Goal: Feedback & Contribution: Contribute content

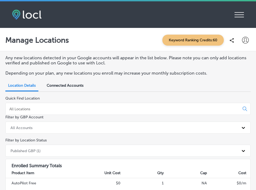
click at [238, 18] on icon "iconmonstr-menu-thin copy Created with Sketch." at bounding box center [238, 15] width 9 height 8
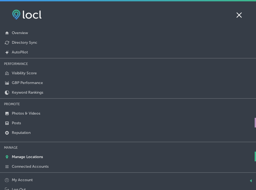
click at [20, 121] on p "Posts" at bounding box center [16, 123] width 9 height 5
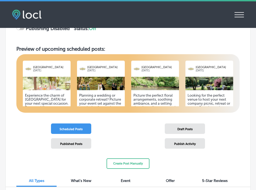
scroll to position [85, 0]
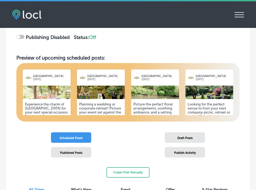
checkbox input "true"
click at [171, 90] on img at bounding box center [155, 91] width 48 height 13
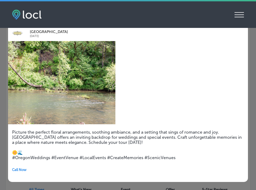
scroll to position [1, 0]
click at [238, 18] on icon "iconmonstr-menu-thin copy Created with Sketch." at bounding box center [238, 15] width 9 height 8
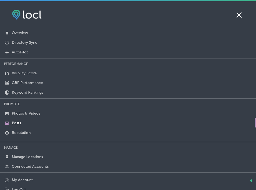
click at [239, 16] on icon at bounding box center [238, 15] width 9 height 8
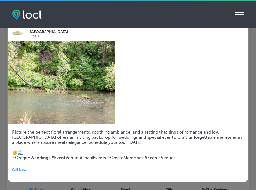
click at [4, 99] on div "Navarra Gardens [DATE] Picture the perfect floral arrangements, soothing ambian…" at bounding box center [128, 103] width 256 height 173
click at [234, 129] on h5 "Picture the perfect floral arrangements, soothing ambiance, and a setting that …" at bounding box center [127, 144] width 231 height 31
drag, startPoint x: 234, startPoint y: 157, endPoint x: 247, endPoint y: 158, distance: 13.2
click at [234, 157] on h5 "Picture the perfect floral arrangements, soothing ambiance, and a setting that …" at bounding box center [127, 144] width 231 height 31
click at [252, 158] on div "Navarra Gardens [DATE] Picture the perfect floral arrangements, soothing ambian…" at bounding box center [128, 103] width 256 height 173
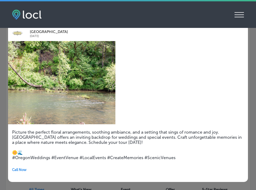
scroll to position [0, 0]
drag, startPoint x: 54, startPoint y: 50, endPoint x: 67, endPoint y: 68, distance: 22.8
click at [54, 50] on img at bounding box center [61, 82] width 107 height 83
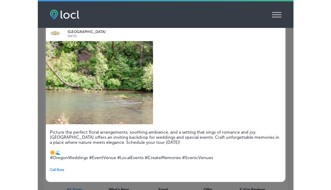
scroll to position [1, 0]
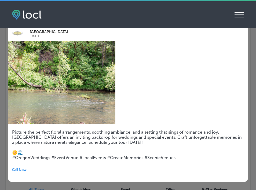
click at [219, 12] on div "iconmonstr-menu-thin copy Created with Sketch. Overview Directory Sync Created …" at bounding box center [127, 14] width 231 height 10
click at [232, 15] on div "iconmonstr-menu-thin copy Created with Sketch. Overview Directory Sync Created …" at bounding box center [127, 14] width 231 height 10
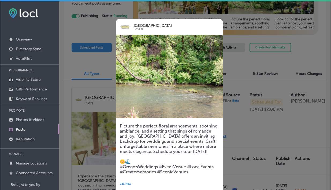
scroll to position [86, 0]
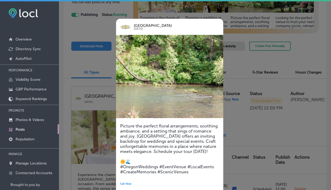
click at [246, 62] on div at bounding box center [165, 95] width 331 height 190
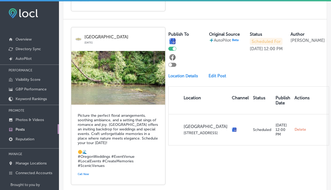
scroll to position [506, 0]
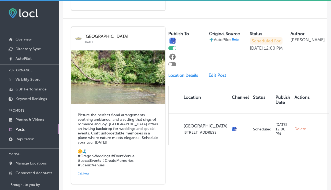
click at [212, 73] on link "Edit Post" at bounding box center [218, 75] width 21 height 5
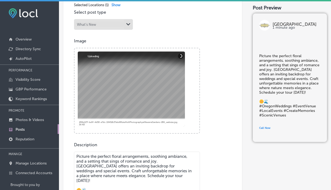
scroll to position [127, 0]
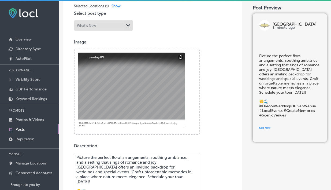
click at [133, 96] on div at bounding box center [131, 90] width 107 height 75
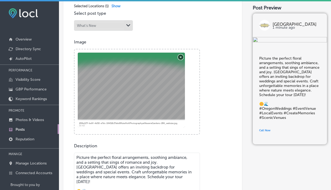
click at [180, 55] on button "Remove" at bounding box center [180, 56] width 5 height 5
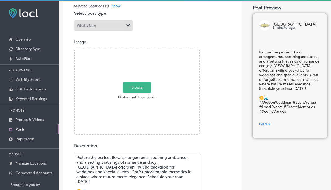
click at [137, 89] on span "Browse" at bounding box center [137, 87] width 28 height 10
click at [137, 51] on input "Browse Or drag and drop a photo" at bounding box center [136, 50] width 125 height 2
type input "C:\fakepath\622_0073-2-Enhanced-NR.jpg"
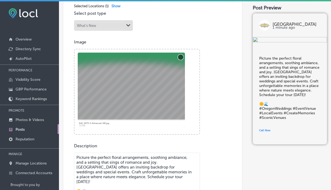
click at [180, 57] on button "Remove" at bounding box center [180, 56] width 5 height 5
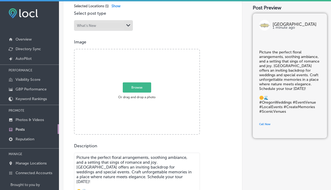
click at [146, 87] on span "Browse" at bounding box center [137, 87] width 28 height 10
click at [146, 51] on input "Browse Or drag and drop a photo" at bounding box center [136, 50] width 125 height 2
type input "C:\fakepath\navarra-gardens-wedding-[PERSON_NAME]-672_websize.jpg"
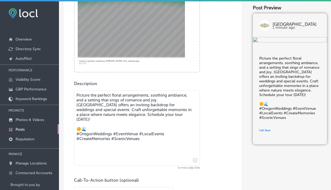
scroll to position [189, 0]
click at [159, 141] on textarea "Picture the perfect floral arrangements, soothing ambiance, and a setting that …" at bounding box center [137, 127] width 126 height 75
drag, startPoint x: 150, startPoint y: 114, endPoint x: 157, endPoint y: 131, distance: 18.1
click at [150, 114] on textarea "Picture the perfect floral arrangements, soothing ambiance, and a setting that …" at bounding box center [137, 127] width 126 height 75
click at [156, 135] on textarea "Picture the perfect floral arrangements, soothing ambiance, and a setting that …" at bounding box center [137, 127] width 126 height 75
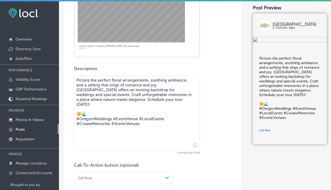
scroll to position [229, 0]
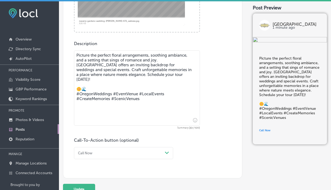
click at [193, 120] on icon "Insert emoji" at bounding box center [195, 120] width 4 height 4
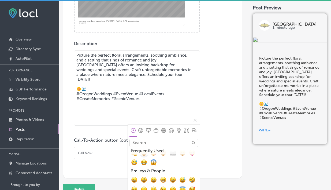
scroll to position [0, 0]
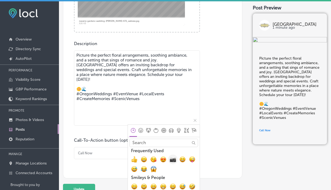
click at [171, 161] on span "📷, camera" at bounding box center [173, 159] width 6 height 6
click at [99, 107] on textarea "Picture the perfect floral arrangements, soothing ambiance, and a setting that …" at bounding box center [137, 87] width 126 height 75
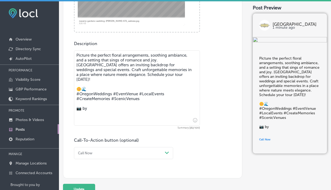
paste textarea "@taylordentonphotography"
type textarea "Picture the perfect floral arrangements, soothing ambiance, and a setting that …"
click at [86, 187] on button "Update" at bounding box center [79, 189] width 32 height 11
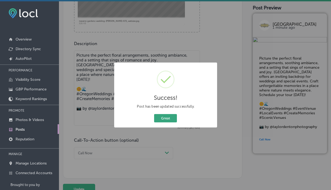
click at [166, 116] on button "Great" at bounding box center [165, 118] width 23 height 8
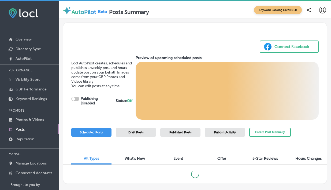
checkbox input "true"
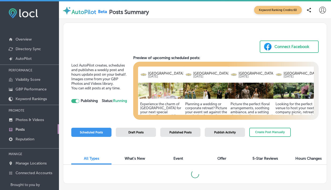
click at [255, 92] on img at bounding box center [296, 91] width 47 height 16
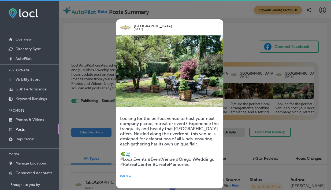
click at [193, 162] on h5 "Looking for the perfect venue to host your next company picnic, retreat or even…" at bounding box center [169, 141] width 99 height 51
click at [255, 85] on div at bounding box center [165, 95] width 331 height 190
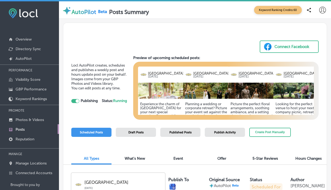
click at [255, 94] on img at bounding box center [296, 91] width 47 height 16
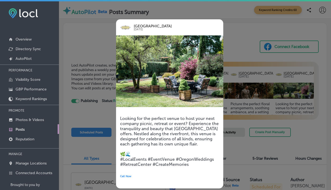
click at [152, 28] on p "[GEOGRAPHIC_DATA]" at bounding box center [171, 26] width 74 height 3
click at [103, 58] on div at bounding box center [165, 95] width 331 height 190
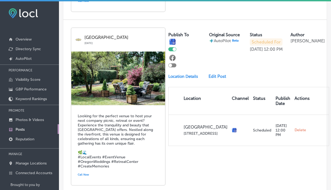
scroll to position [683, 0]
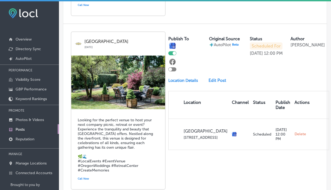
click at [208, 78] on link "Edit Post" at bounding box center [218, 80] width 21 height 5
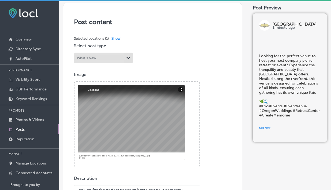
scroll to position [96, 0]
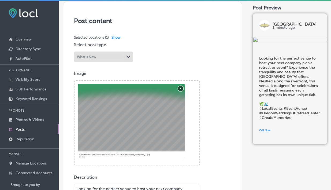
click at [181, 89] on button "Remove" at bounding box center [180, 87] width 5 height 5
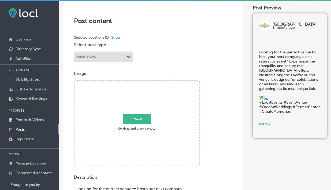
click at [148, 117] on span "Browse" at bounding box center [137, 118] width 28 height 10
click at [148, 82] on input "Browse Or drag and drop a photo" at bounding box center [136, 82] width 125 height 2
type input "C:\fakepath\corpPicnic.jpg"
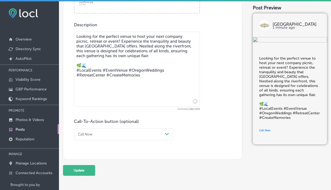
scroll to position [251, 0]
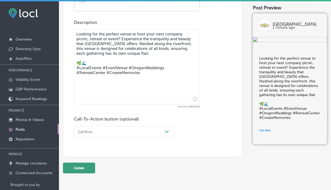
click at [89, 166] on button "Update" at bounding box center [79, 167] width 32 height 11
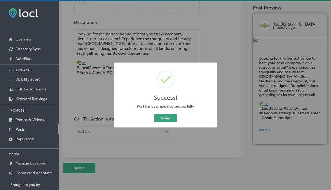
click at [163, 118] on button "Great" at bounding box center [165, 118] width 23 height 8
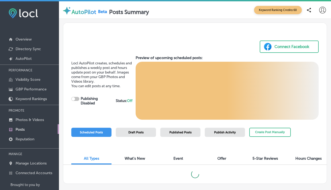
checkbox input "true"
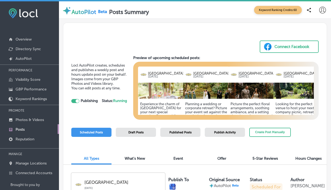
click at [246, 92] on img at bounding box center [251, 91] width 47 height 16
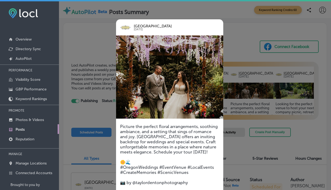
click at [255, 109] on div at bounding box center [165, 95] width 331 height 190
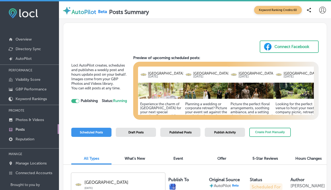
click at [222, 97] on img at bounding box center [206, 91] width 47 height 16
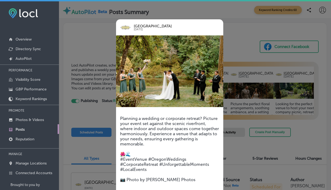
click at [244, 83] on div at bounding box center [165, 95] width 331 height 190
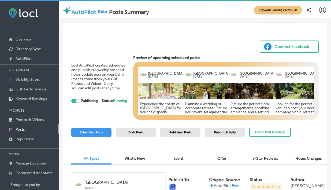
click at [244, 85] on img at bounding box center [251, 91] width 47 height 16
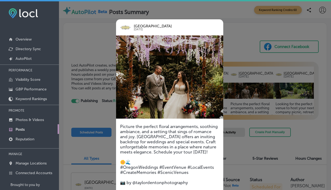
click at [246, 88] on div at bounding box center [165, 95] width 331 height 190
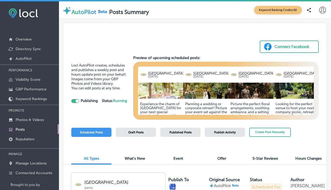
click at [166, 87] on img at bounding box center [161, 91] width 47 height 16
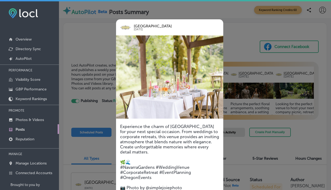
click at [255, 91] on div at bounding box center [165, 95] width 331 height 190
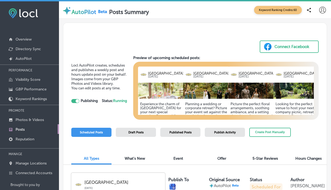
click at [255, 91] on img at bounding box center [251, 91] width 47 height 16
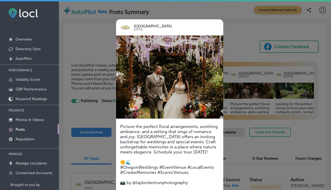
click at [255, 91] on div at bounding box center [165, 95] width 331 height 190
